Goal: Transaction & Acquisition: Purchase product/service

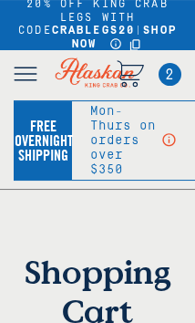
scroll to position [162, 0]
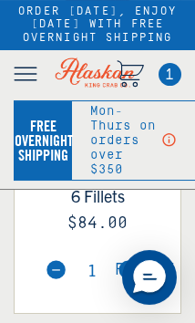
scroll to position [454, 0]
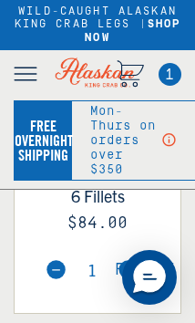
click at [54, 277] on img at bounding box center [56, 269] width 19 height 19
click at [160, 270] on span "Remove" at bounding box center [145, 269] width 60 height 19
